Goal: Complete application form

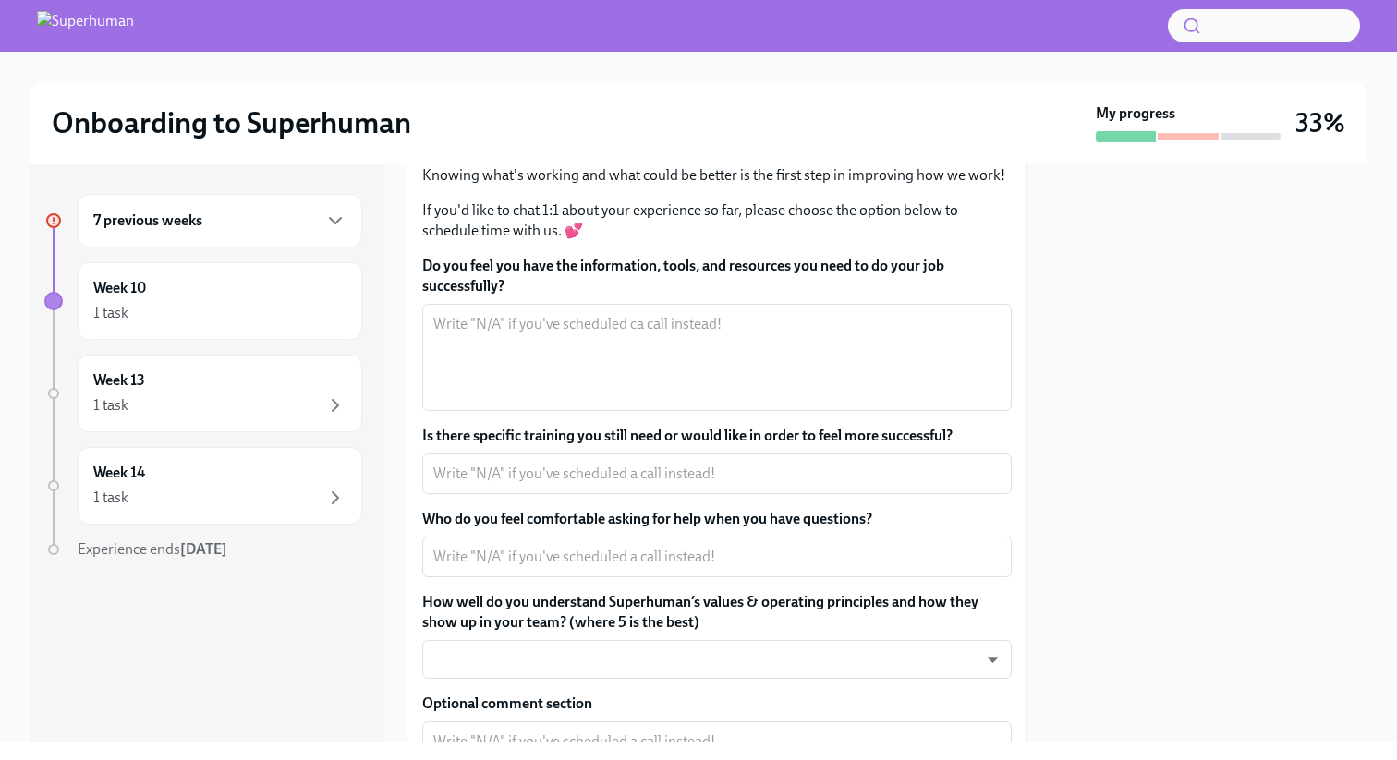
scroll to position [151, 0]
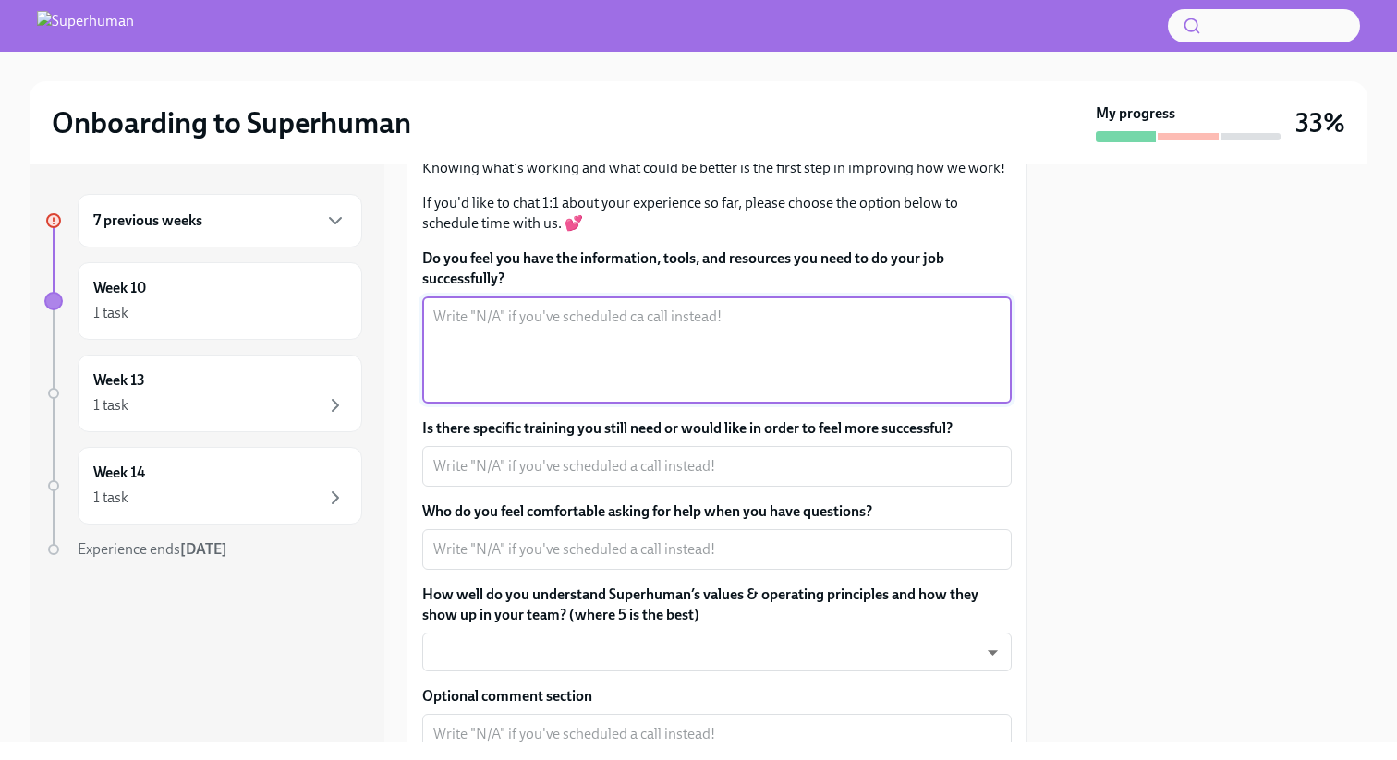
click at [780, 312] on textarea "Do you feel you have the information, tools, and resources you need to do your …" at bounding box center [716, 350] width 567 height 89
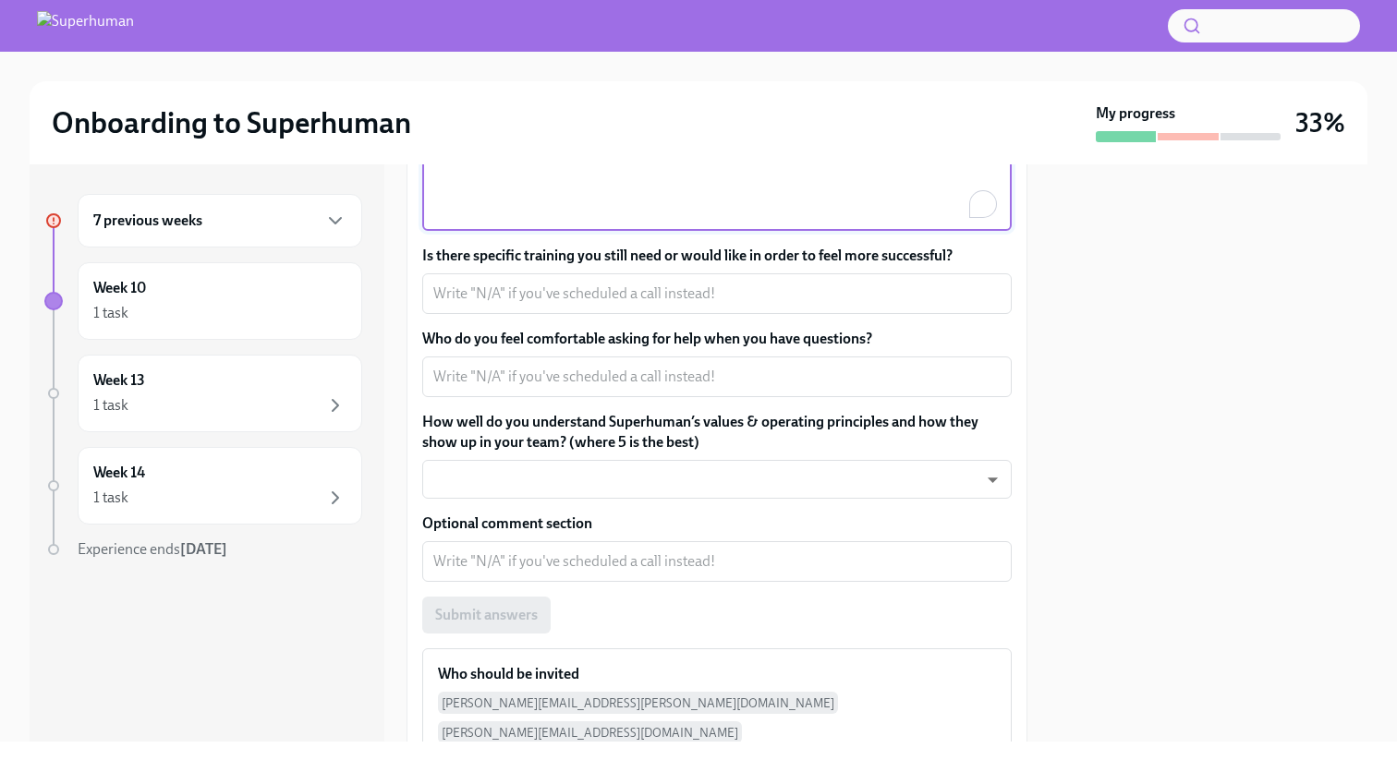
scroll to position [324, 0]
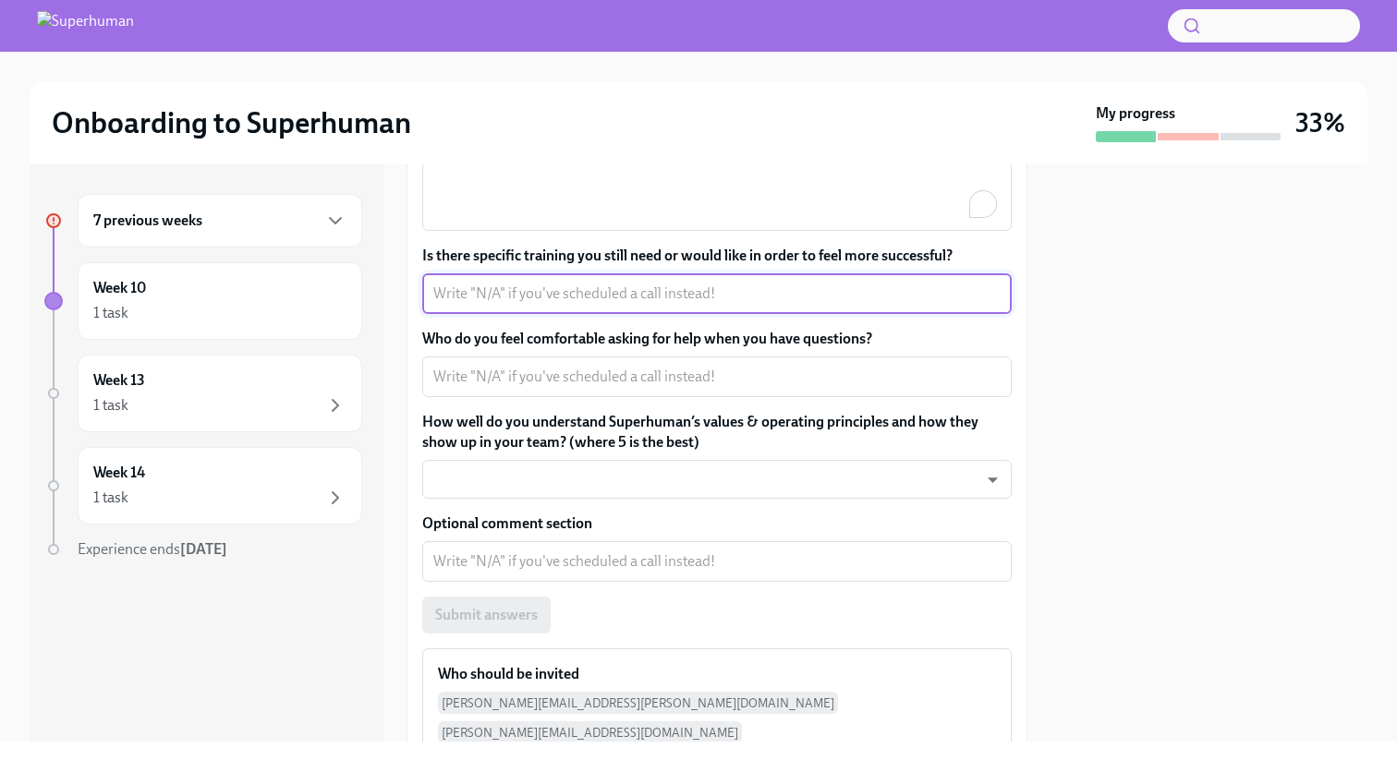
click at [773, 299] on textarea "Is there specific training you still need or would like in order to feel more s…" at bounding box center [716, 294] width 567 height 22
type textarea "No"
click at [673, 371] on textarea "Who do you feel comfortable asking for help when you have questions?" at bounding box center [716, 377] width 567 height 22
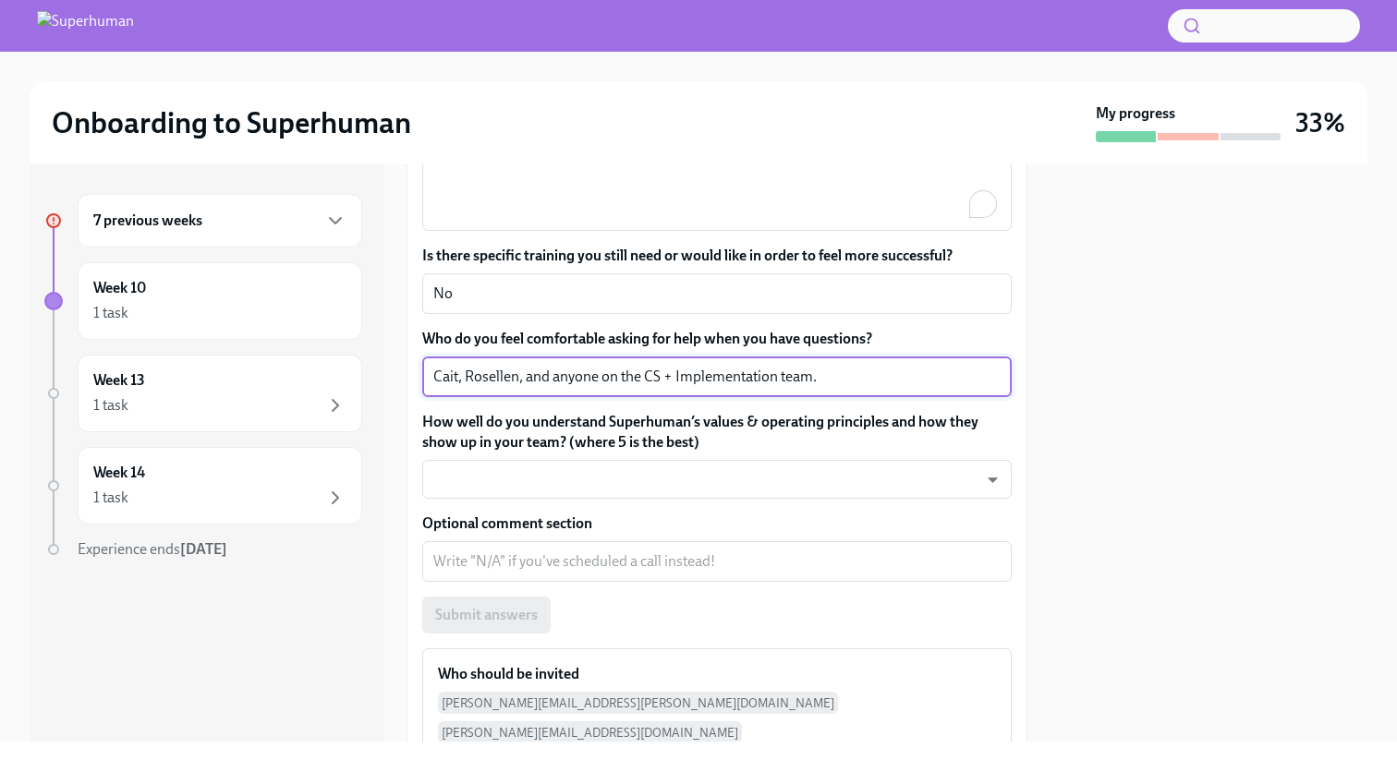
click at [853, 373] on textarea "Cait, Rosellen, and anyone on the CS + Implementation team." at bounding box center [716, 377] width 567 height 22
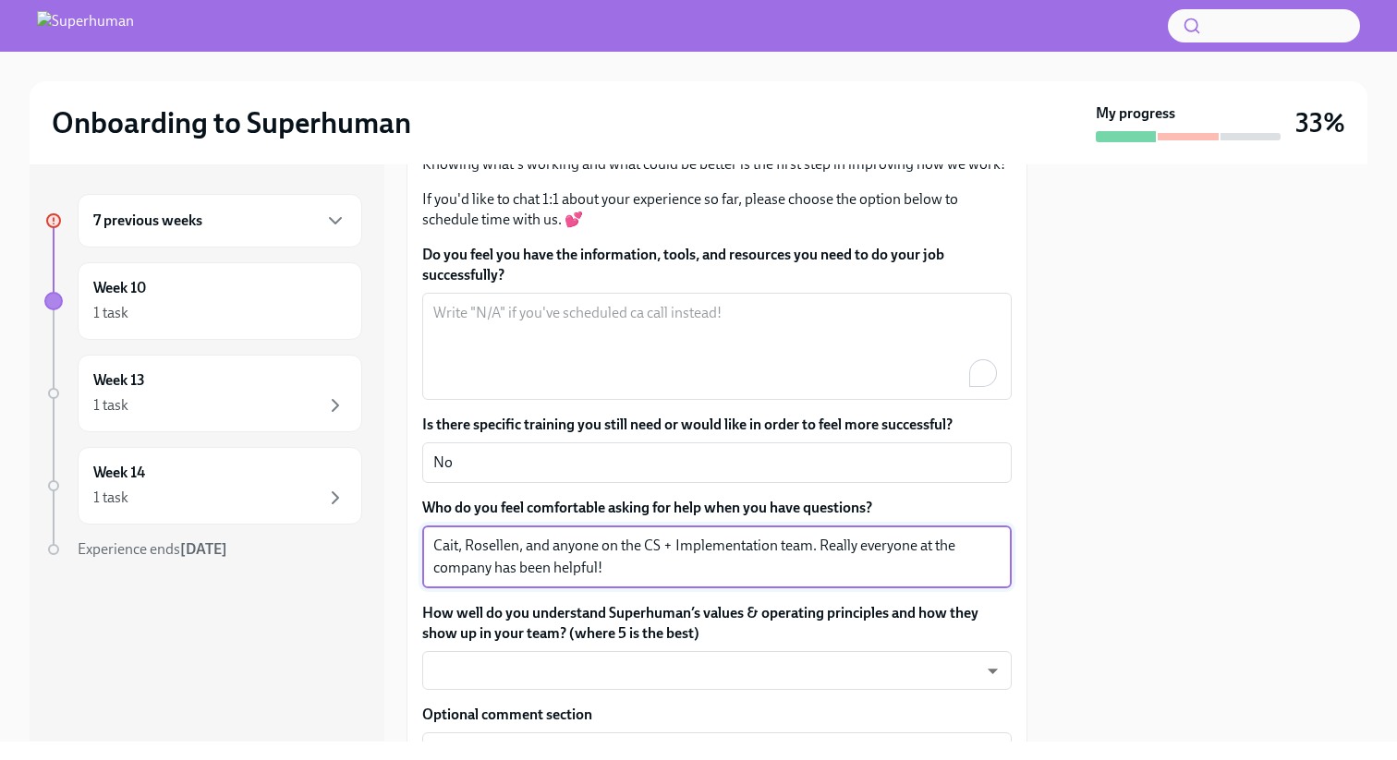
scroll to position [0, 0]
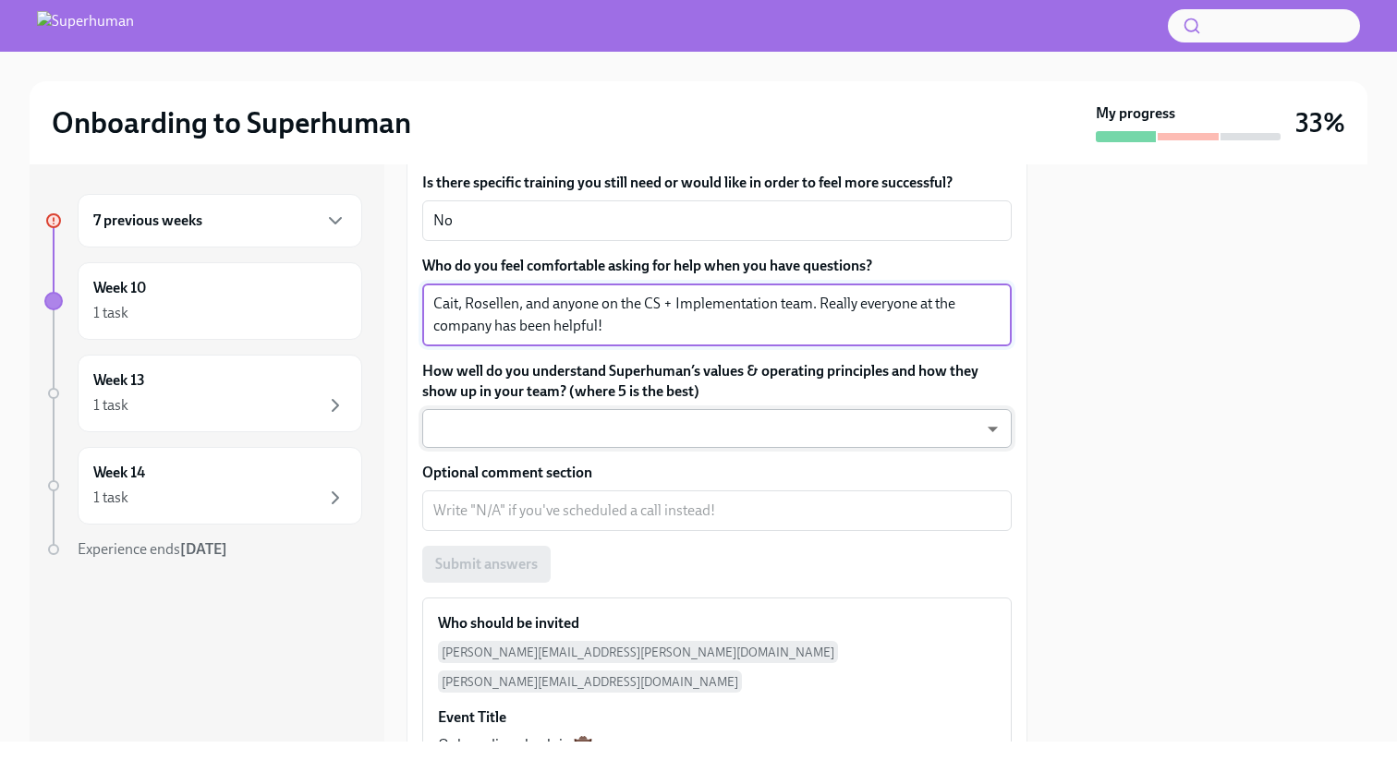
type textarea "Cait, Rosellen, and anyone on the CS + Implementation team. Really everyone at …"
click at [697, 432] on body "Onboarding to Superhuman My progress 33% 7 previous weeks Week 10 1 task Week 1…" at bounding box center [698, 380] width 1397 height 760
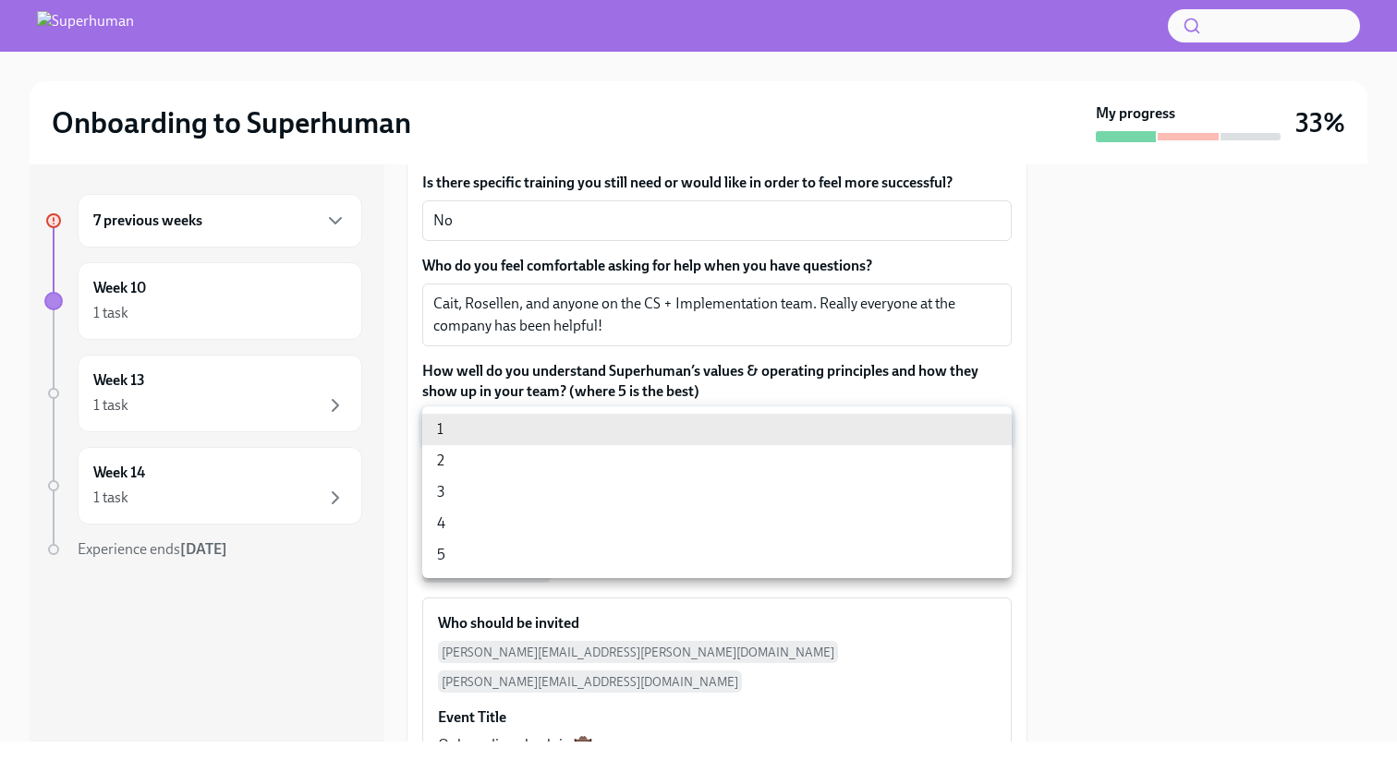
click at [538, 558] on li "5" at bounding box center [716, 554] width 589 height 31
type input "9Q1r3DsrC"
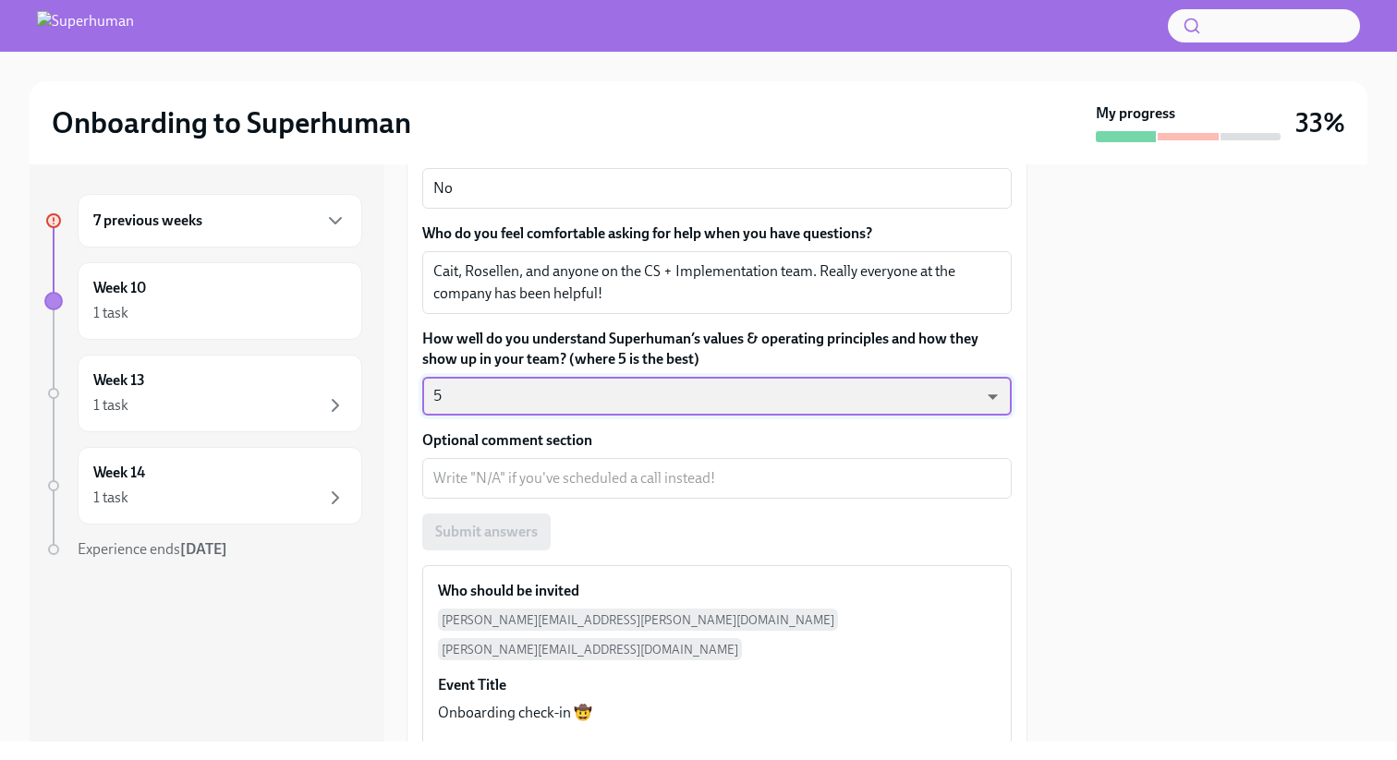
scroll to position [436, 0]
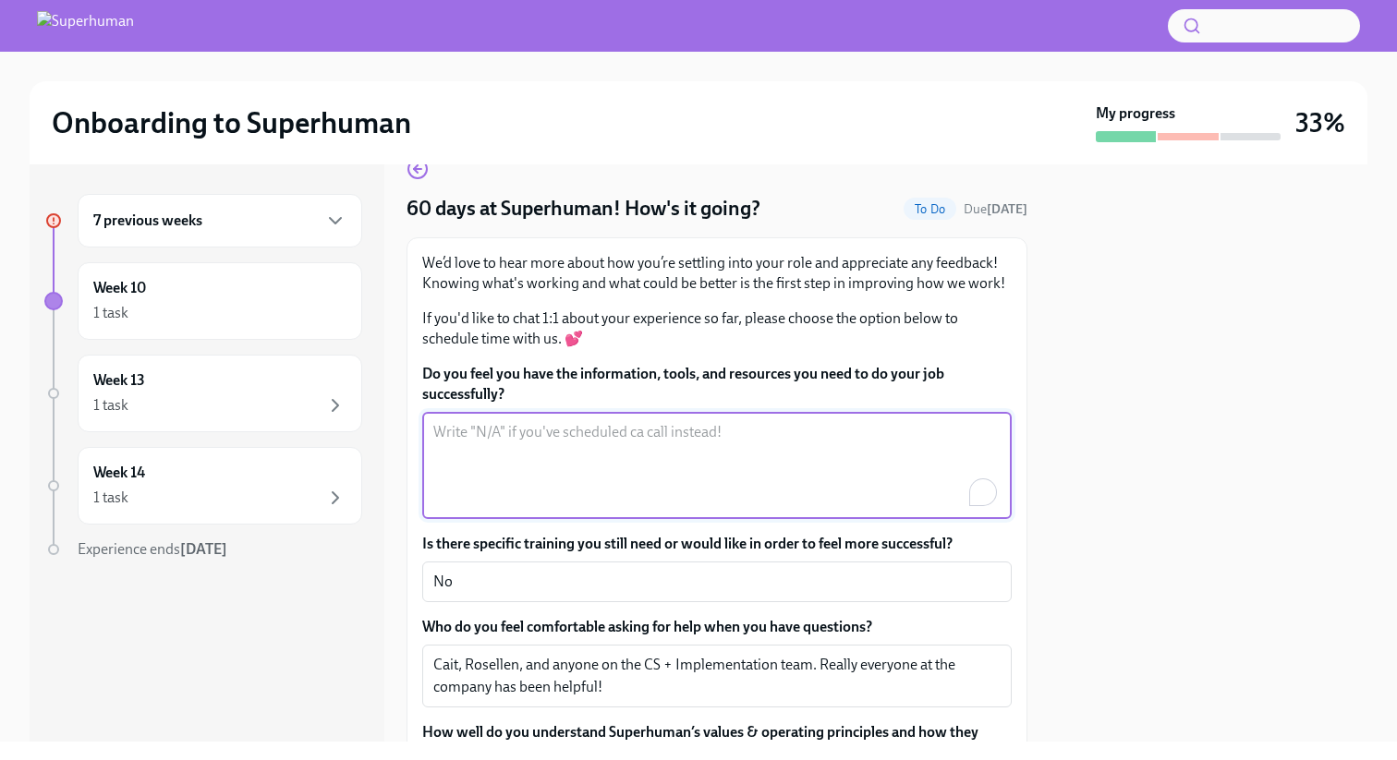
click at [599, 453] on textarea "Do you feel you have the information, tools, and resources you need to do your …" at bounding box center [716, 465] width 567 height 89
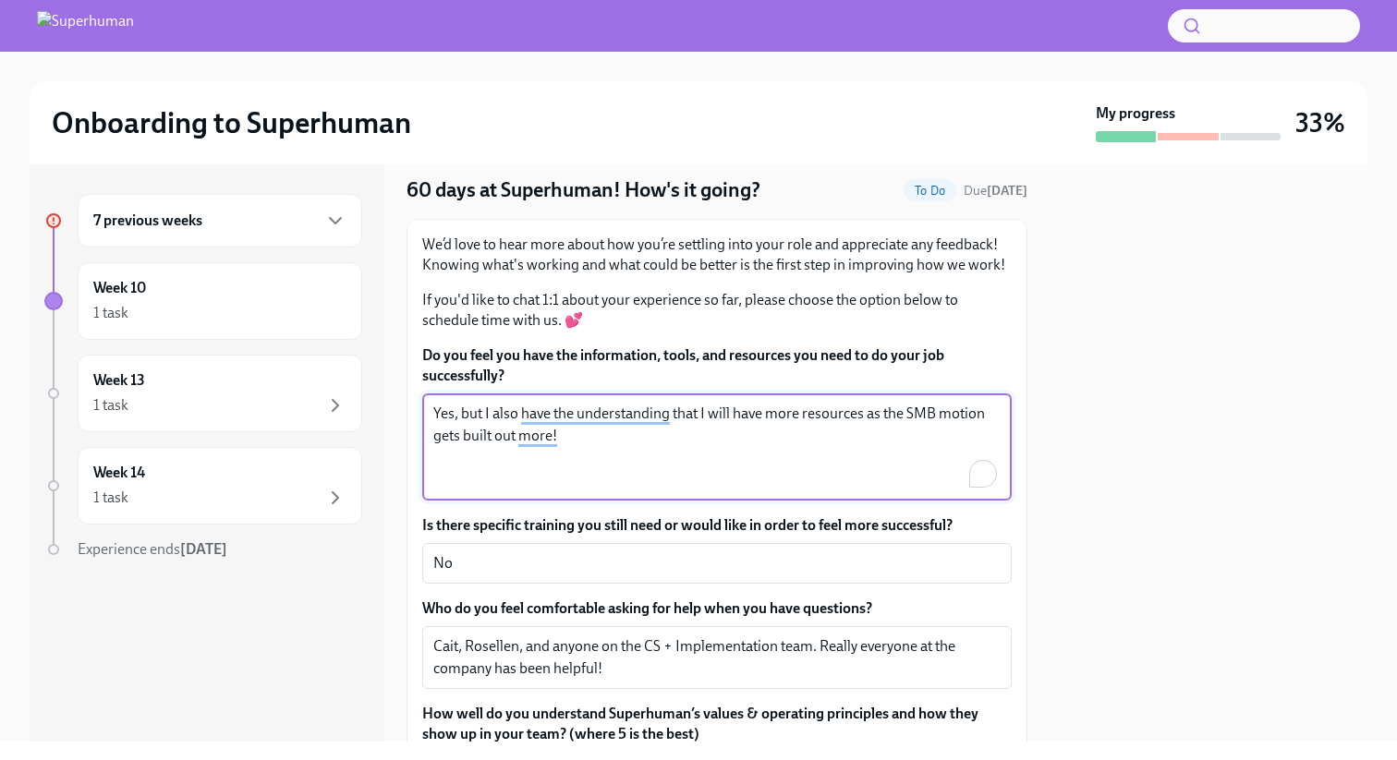
scroll to position [131, 0]
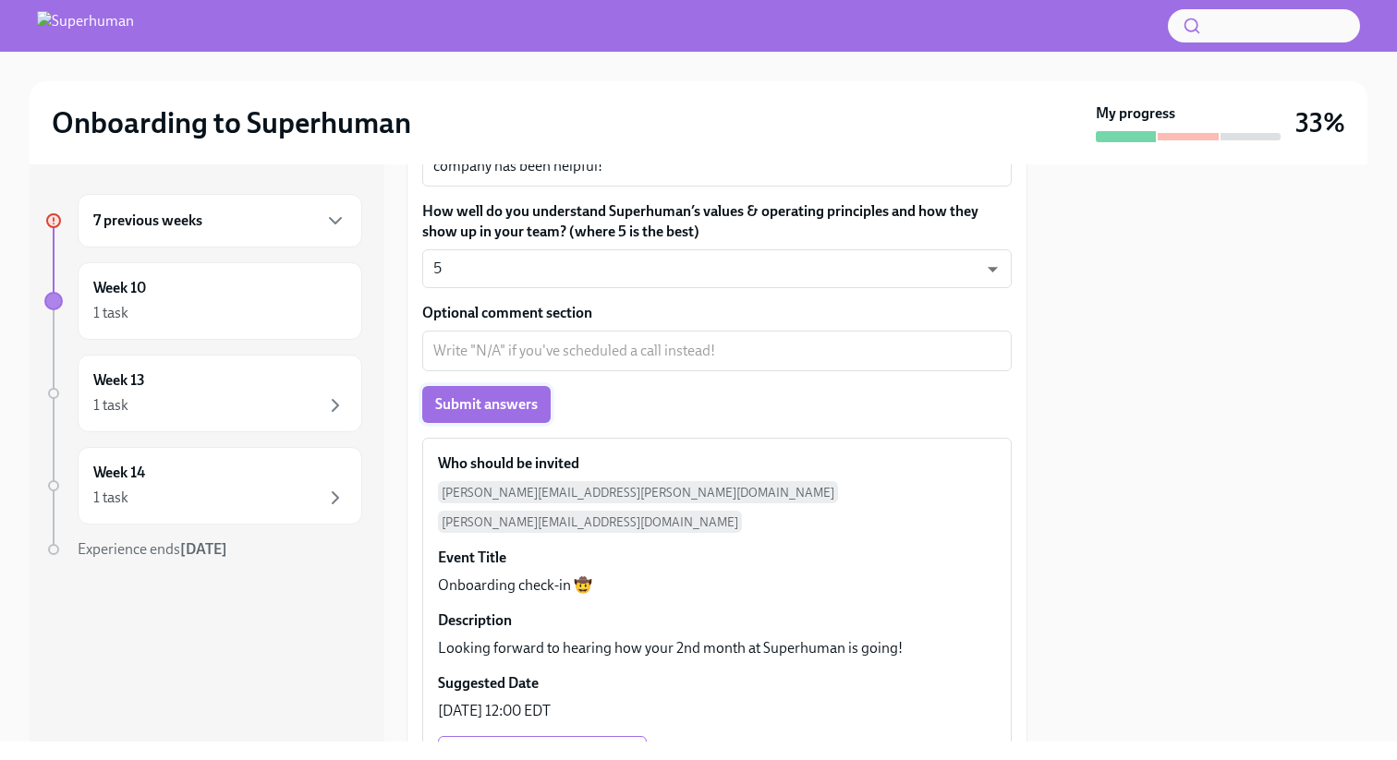
type textarea "Yes, but I also have the understanding that I will have more resources as the S…"
click at [510, 407] on span "Submit answers" at bounding box center [486, 404] width 103 height 18
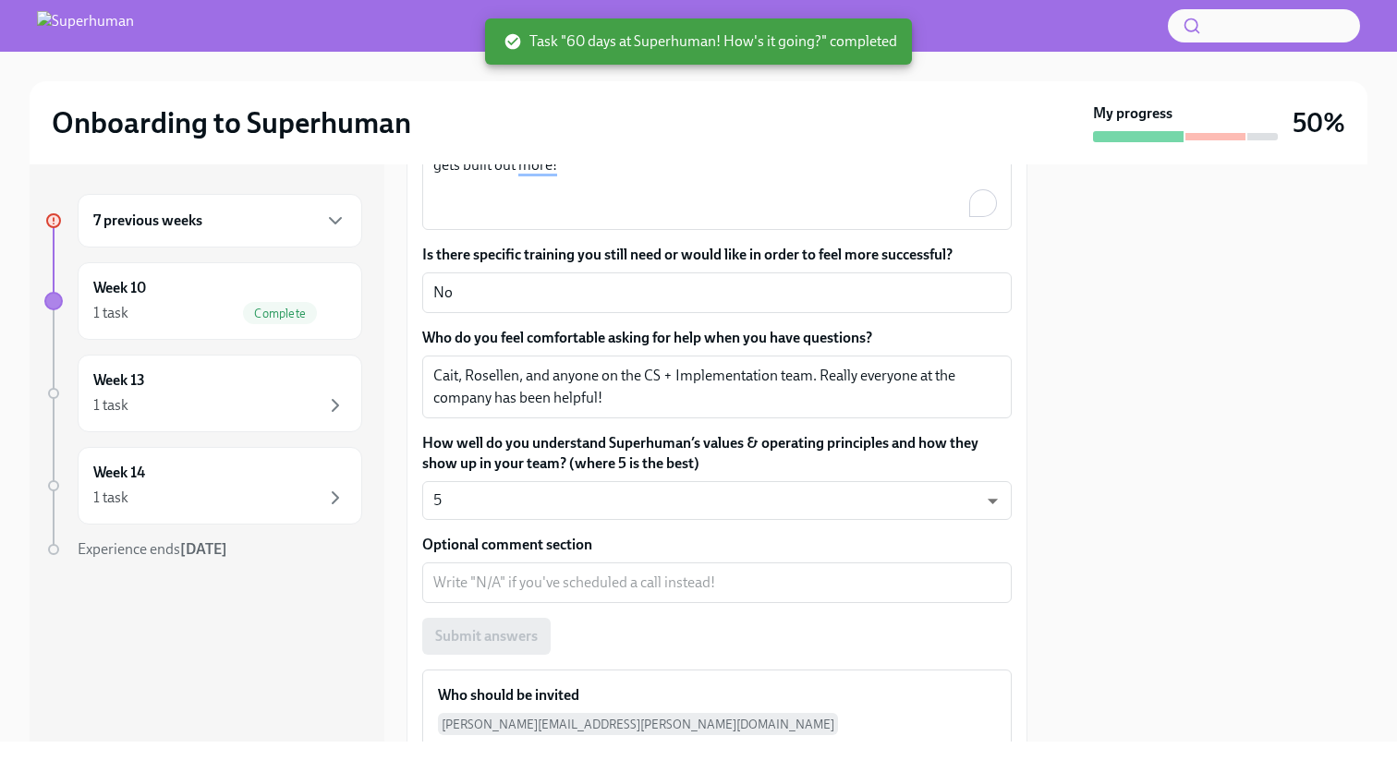
scroll to position [248, 0]
